Goal: Information Seeking & Learning: Learn about a topic

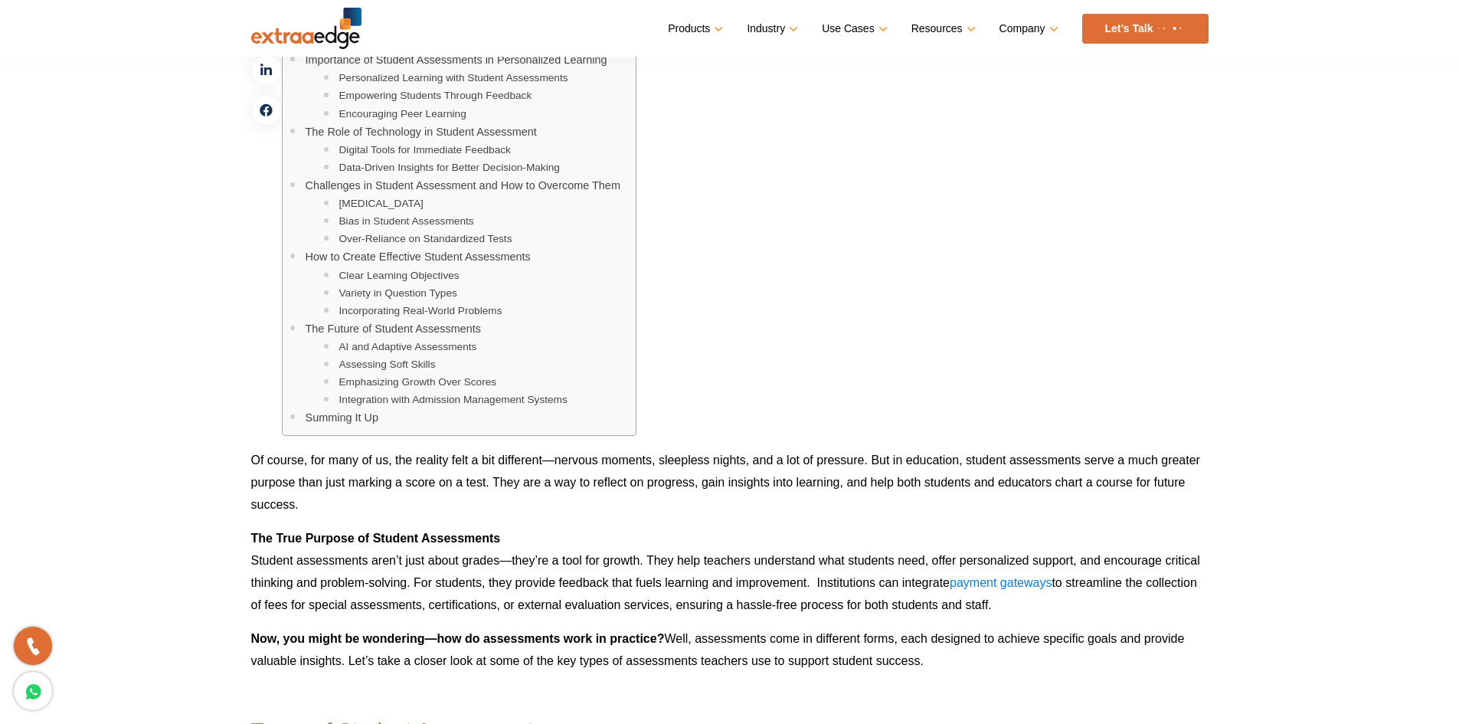
scroll to position [842, 0]
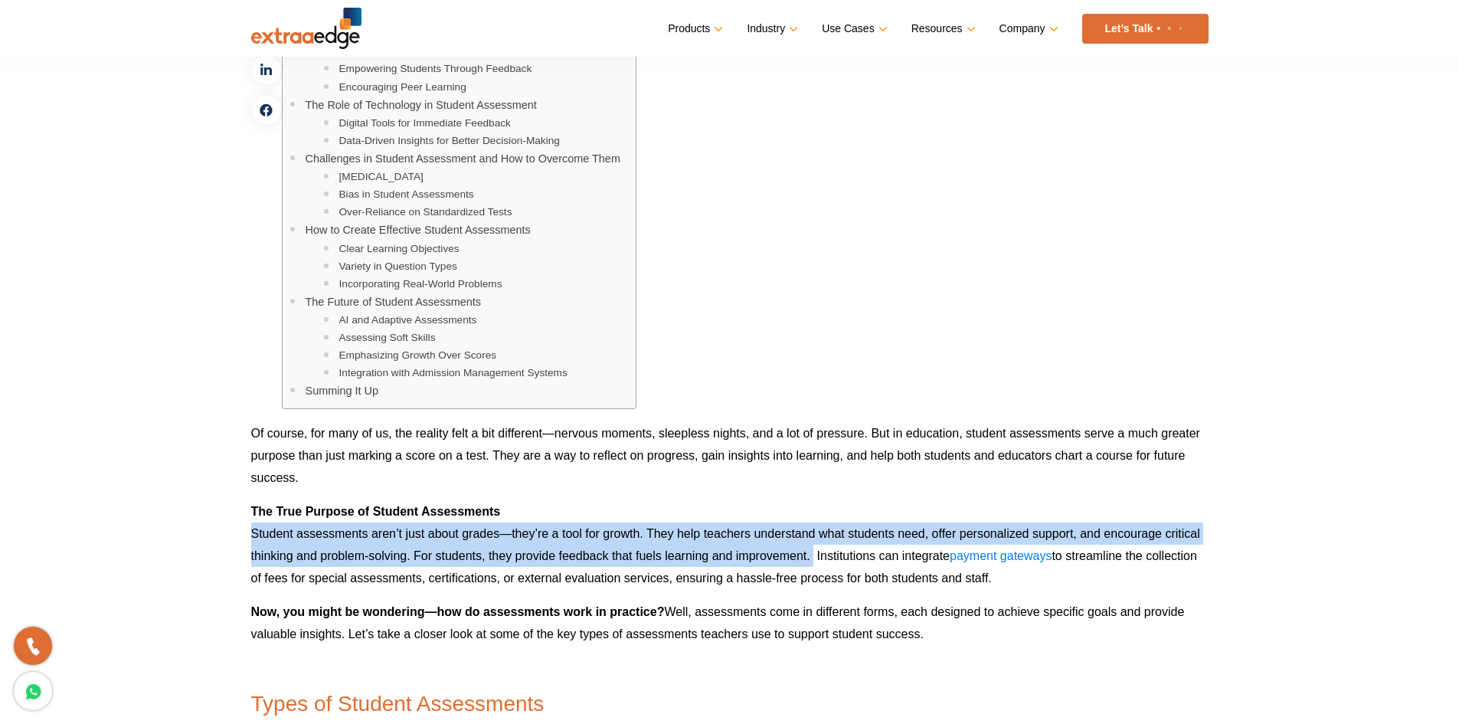
drag, startPoint x: 251, startPoint y: 532, endPoint x: 813, endPoint y: 559, distance: 562.0
click at [813, 559] on span "Student assessments aren’t just about grades—they’re a tool for growth. They he…" at bounding box center [725, 555] width 949 height 57
copy span "Student assessments aren’t just about grades—they’re a tool for growth. They he…"
drag, startPoint x: 698, startPoint y: 612, endPoint x: 935, endPoint y: 640, distance: 239.1
click at [935, 640] on p "Now, you might be wondering—how do assessments work in practice? Well, assessme…" at bounding box center [729, 622] width 957 height 44
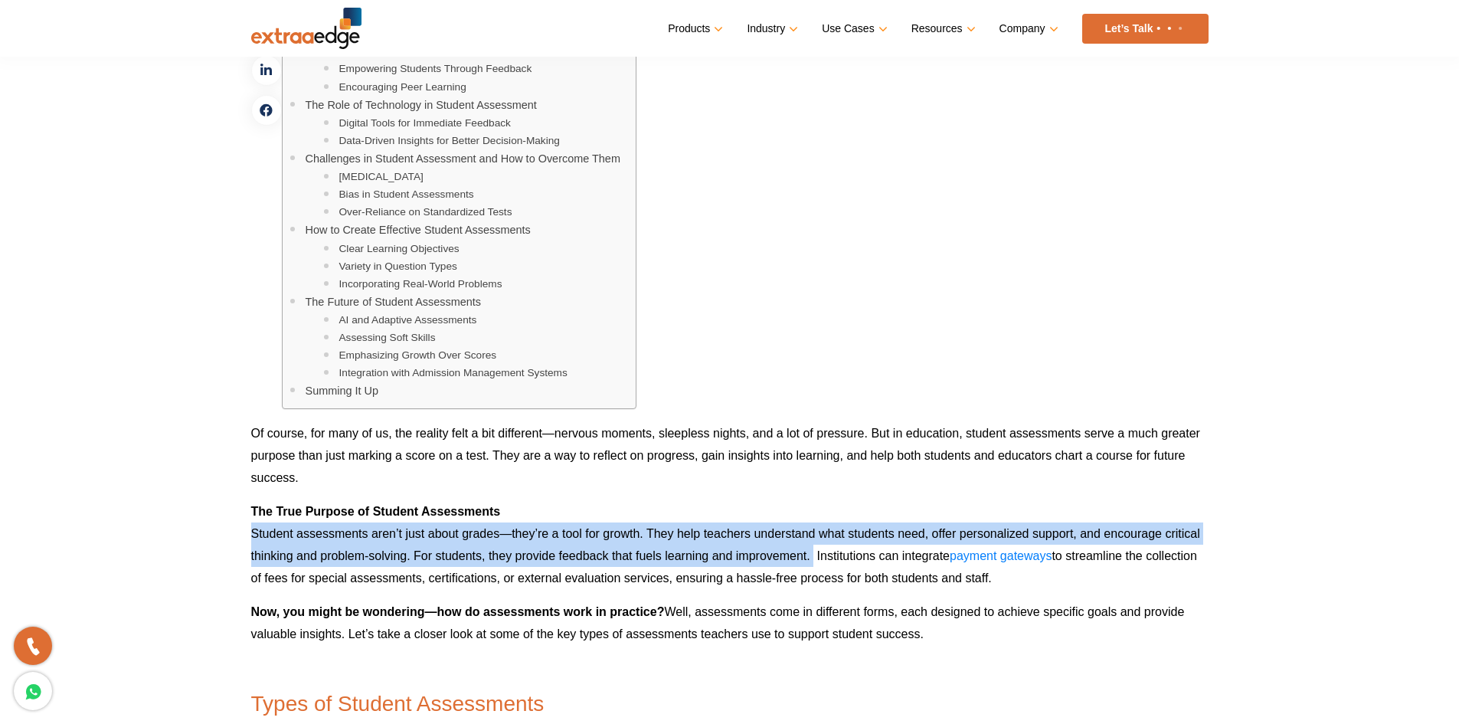
click at [698, 614] on span "Well, assessments come in different forms, each designed to achieve specific go…" at bounding box center [718, 622] width 934 height 35
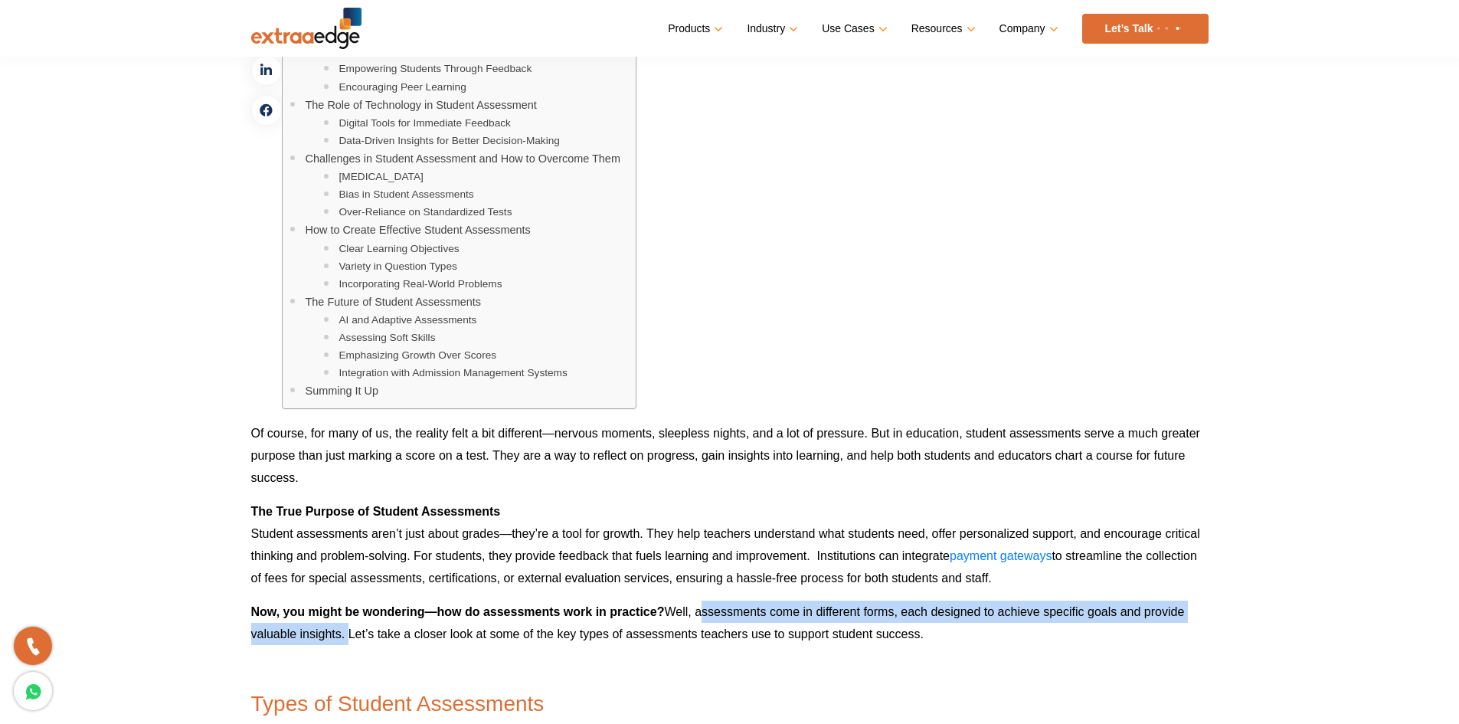
drag, startPoint x: 698, startPoint y: 613, endPoint x: 344, endPoint y: 639, distance: 355.5
click at [344, 639] on span "Well, assessments come in different forms, each designed to achieve specific go…" at bounding box center [718, 622] width 934 height 35
copy span "assessments come in different forms, each designed to achieve specific goals an…"
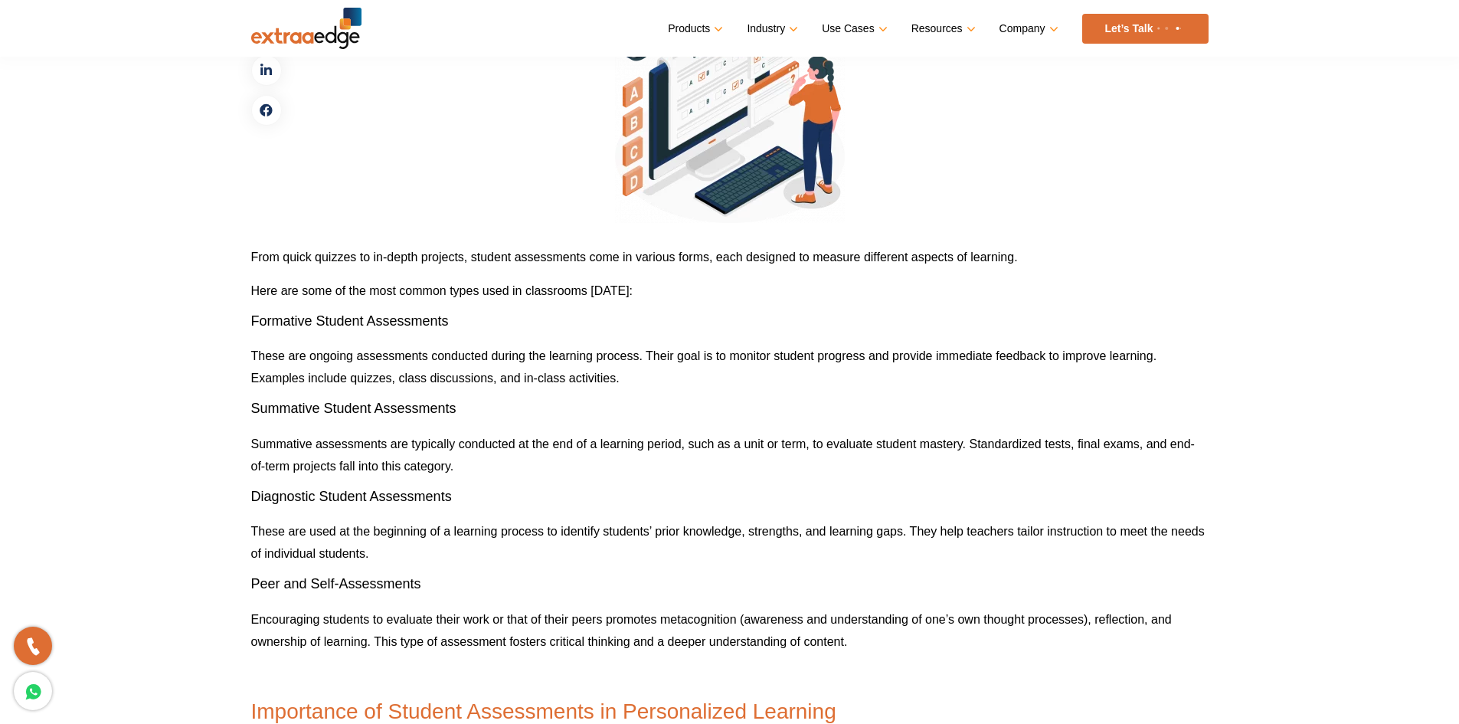
scroll to position [1608, 0]
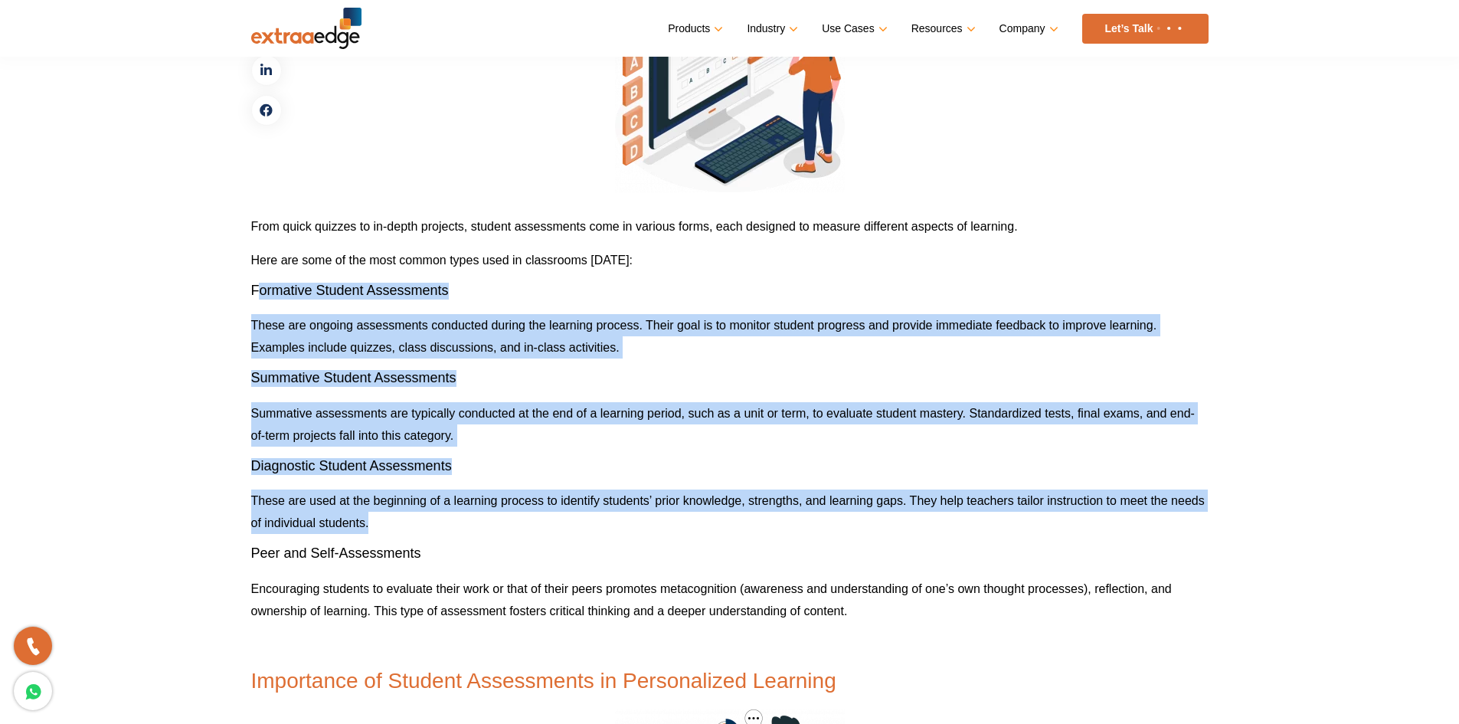
drag, startPoint x: 257, startPoint y: 287, endPoint x: 482, endPoint y: 529, distance: 331.1
copy div "ormative Student Assessments These are ongoing assessments conducted during the…"
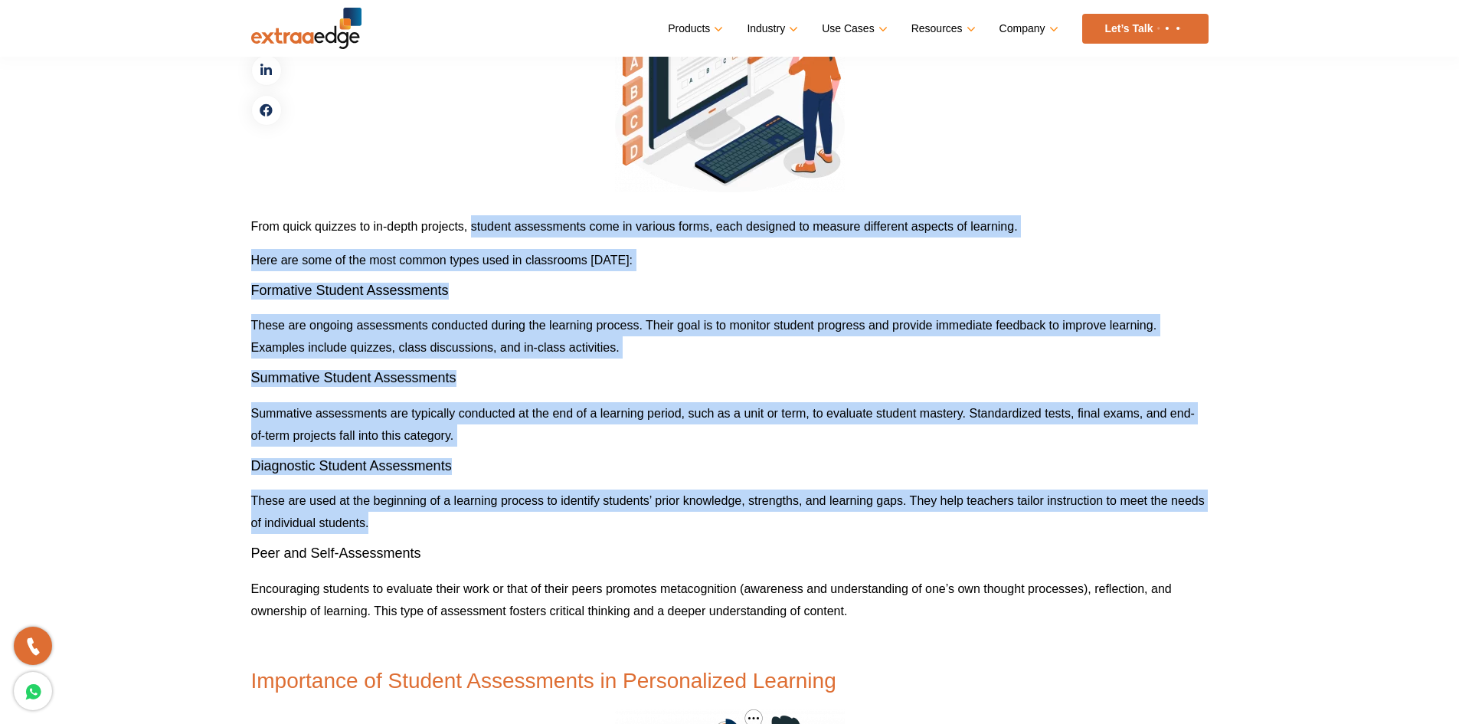
drag, startPoint x: 470, startPoint y: 228, endPoint x: 1030, endPoint y: 521, distance: 631.6
copy div "student assessments come in various forms, each designed to measure different a…"
click at [332, 372] on span "Summative Student Assessments" at bounding box center [353, 377] width 205 height 15
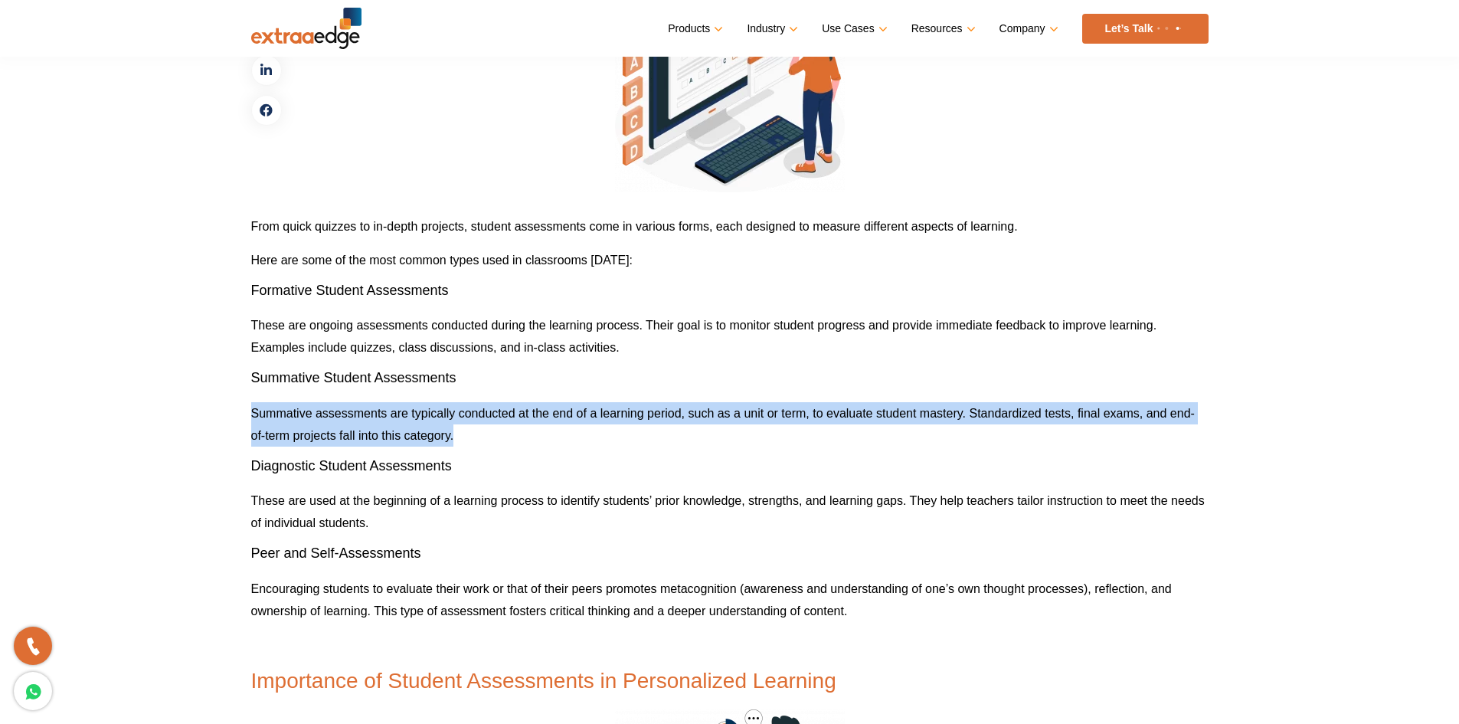
drag, startPoint x: 250, startPoint y: 413, endPoint x: 544, endPoint y: 437, distance: 295.1
copy span "Summative assessments are typically conducted at the end of a learning period, …"
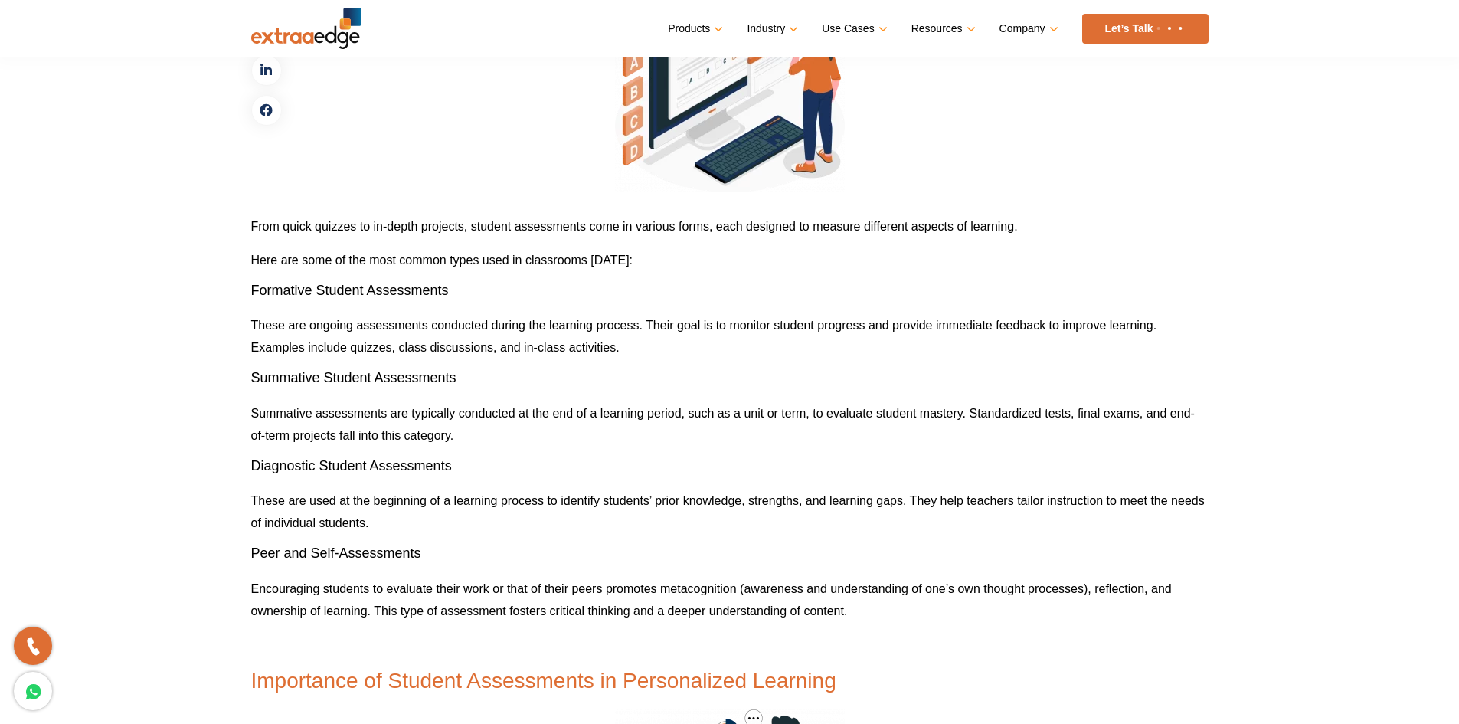
click at [258, 466] on span "Diagnostic Student Assessments" at bounding box center [351, 465] width 201 height 15
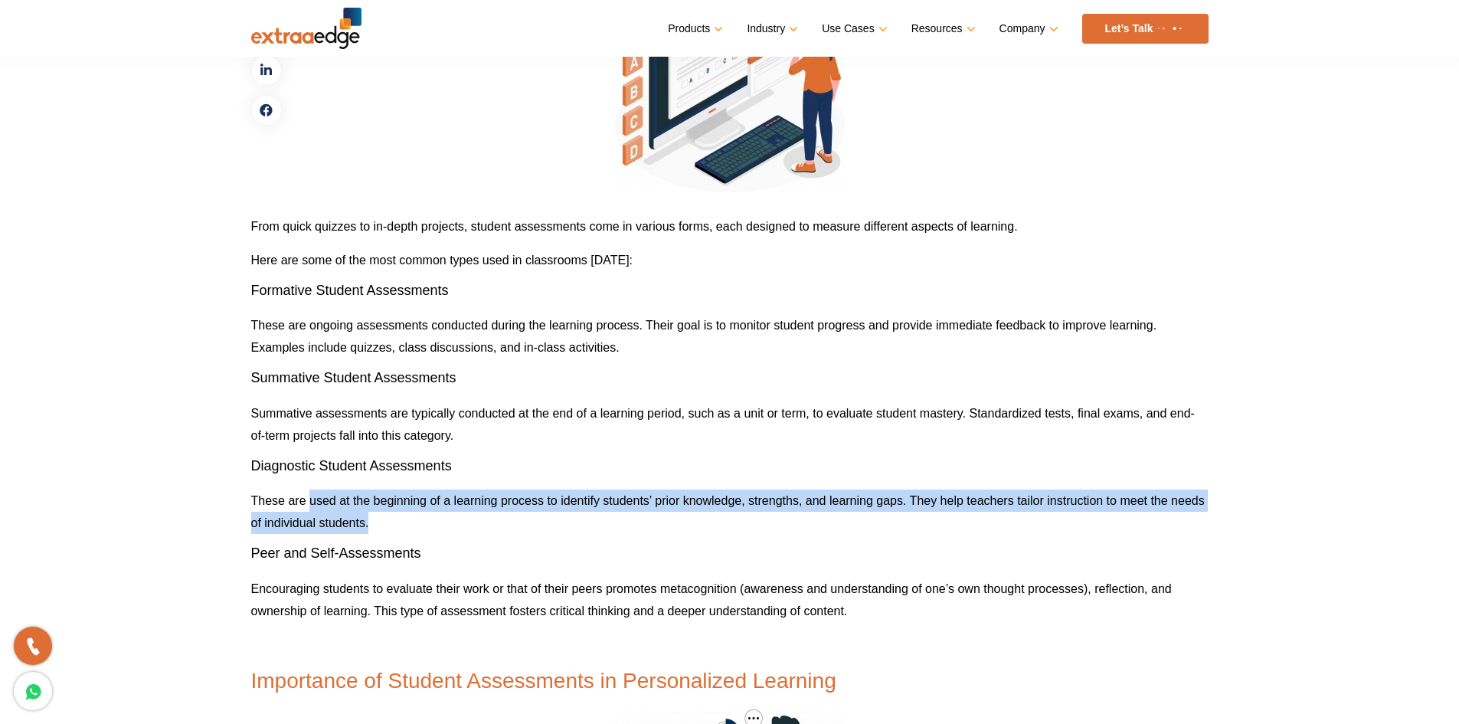
drag, startPoint x: 310, startPoint y: 498, endPoint x: 396, endPoint y: 525, distance: 89.9
click at [396, 525] on p "These are used at the beginning of a learning process to identify students’ pri…" at bounding box center [729, 511] width 957 height 44
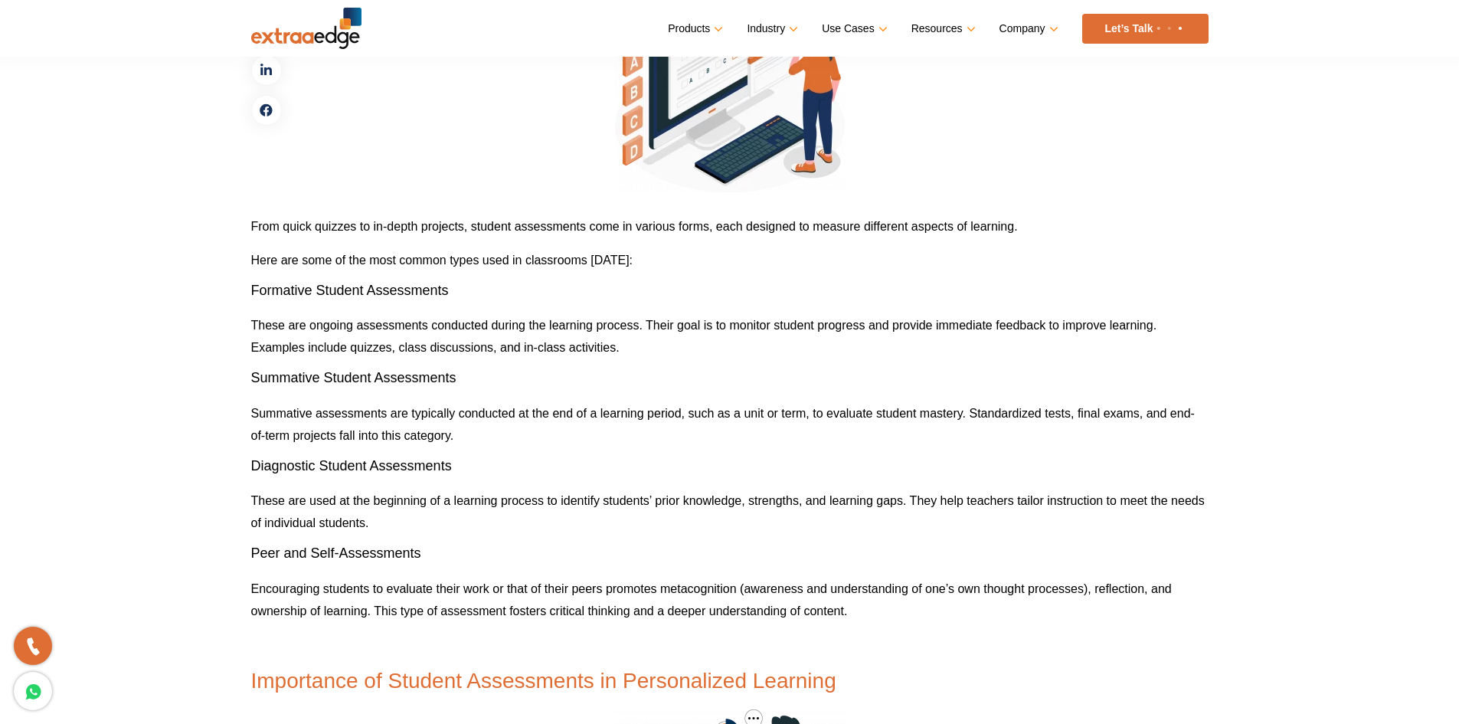
drag, startPoint x: 359, startPoint y: 520, endPoint x: 293, endPoint y: 354, distance: 179.0
click at [293, 354] on span "These are ongoing assessments conducted during the learning process. Their goal…" at bounding box center [704, 336] width 906 height 35
click at [312, 325] on span "These are ongoing assessments conducted during the learning process. Their goal…" at bounding box center [704, 336] width 906 height 35
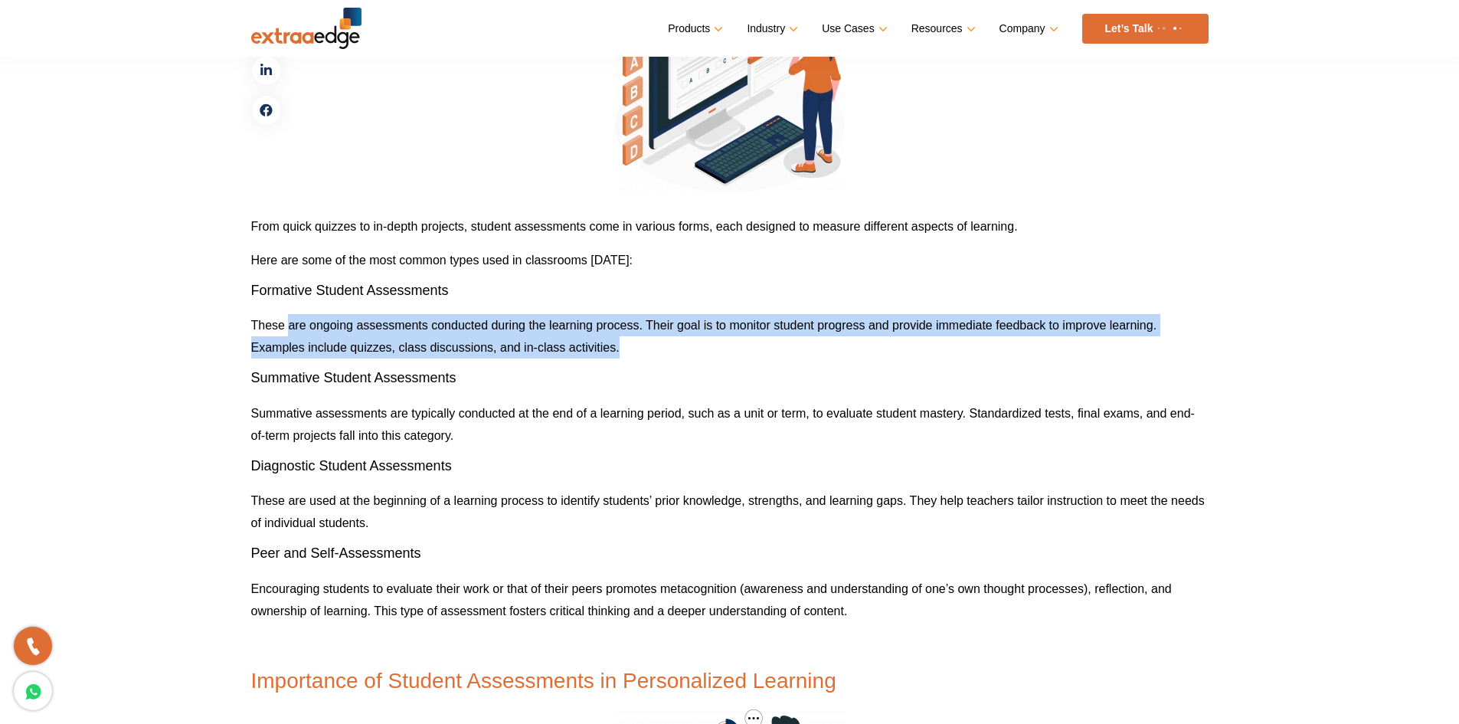
drag, startPoint x: 289, startPoint y: 323, endPoint x: 636, endPoint y: 357, distance: 349.3
click at [636, 357] on p "These are ongoing assessments conducted during the learning process. Their goal…" at bounding box center [729, 336] width 957 height 44
copy span "are ongoing assessments conducted during the learning process. Their goal is to…"
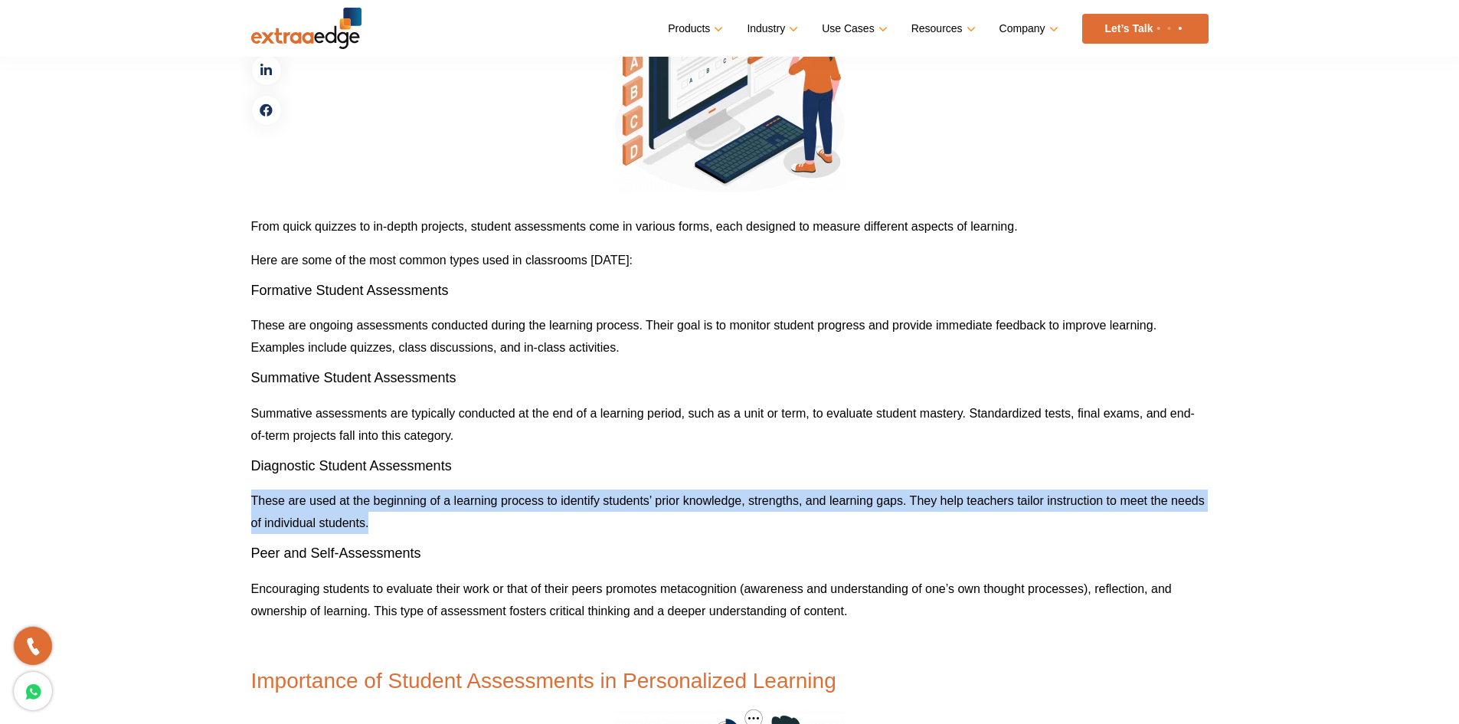
drag, startPoint x: 254, startPoint y: 495, endPoint x: 401, endPoint y: 527, distance: 150.4
click at [401, 527] on p "These are used at the beginning of a learning process to identify students’ pri…" at bounding box center [729, 511] width 957 height 44
copy span "These are used at the beginning of a learning process to identify students’ pri…"
